Goal: Information Seeking & Learning: Learn about a topic

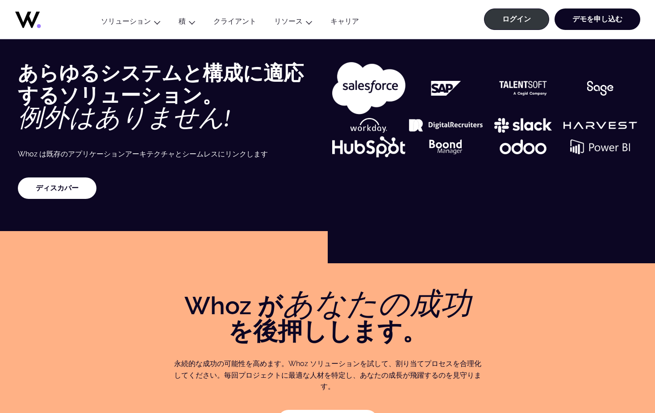
scroll to position [1251, 0]
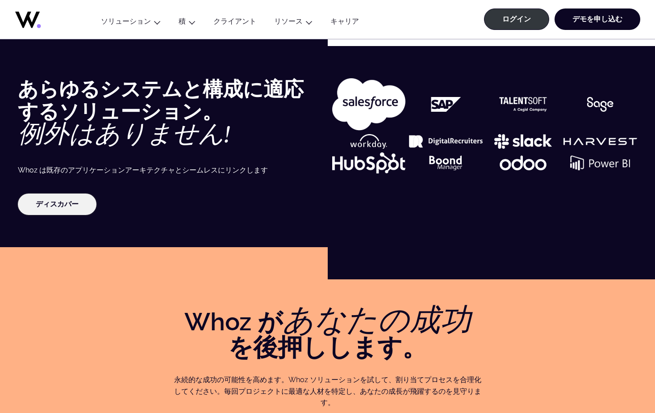
click at [70, 193] on link "ディスカバー" at bounding box center [57, 203] width 79 height 21
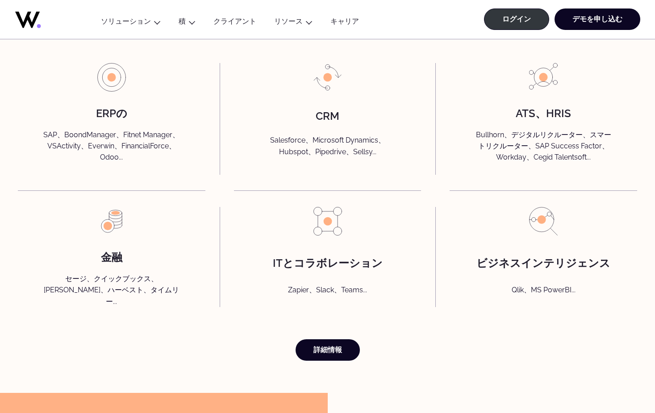
scroll to position [2144, 0]
click at [348, 338] on link "詳細情報" at bounding box center [328, 348] width 64 height 21
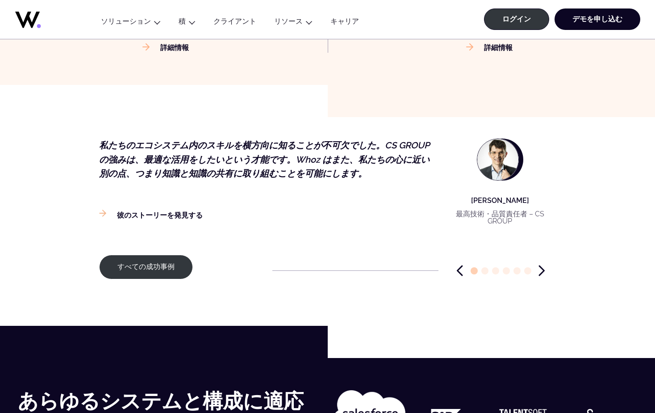
scroll to position [1161, 0]
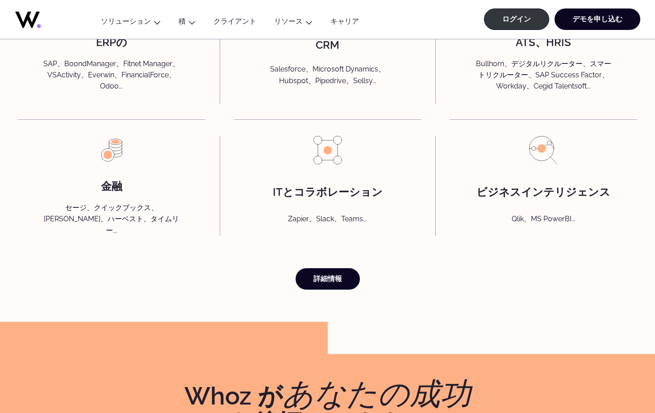
scroll to position [2092, 0]
